Goal: Navigation & Orientation: Find specific page/section

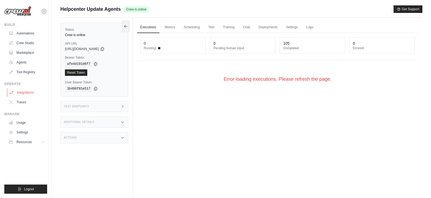
click at [30, 95] on link "Integrations" at bounding box center [27, 92] width 41 height 9
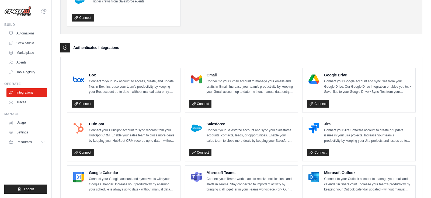
scroll to position [99, 0]
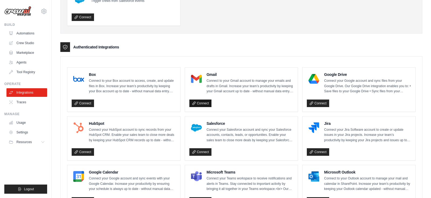
click at [204, 100] on link "Connect" at bounding box center [200, 104] width 22 height 8
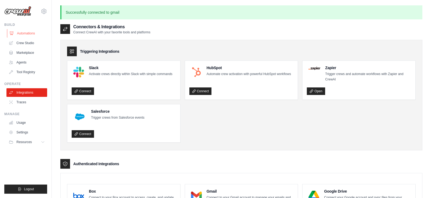
click at [25, 30] on link "Automations" at bounding box center [27, 33] width 41 height 9
